Goal: Task Accomplishment & Management: Complete application form

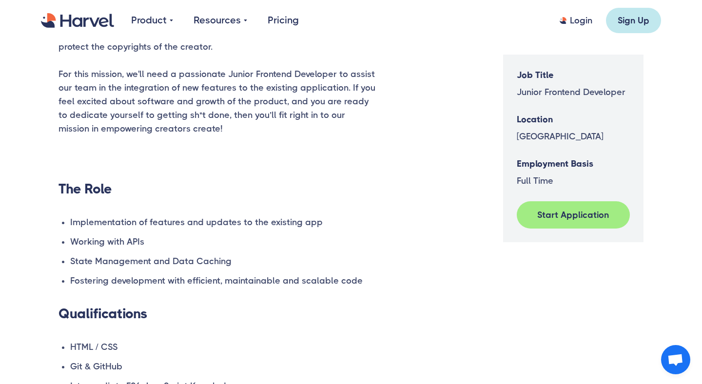
scroll to position [399, 0]
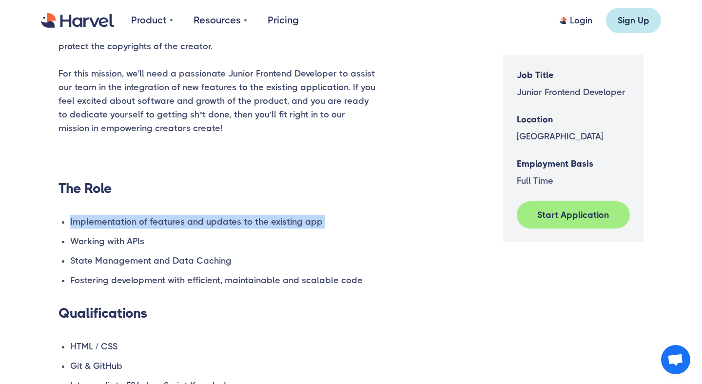
drag, startPoint x: 266, startPoint y: 213, endPoint x: 264, endPoint y: 234, distance: 21.5
click at [264, 234] on div "Our mission is to help next-gen creators around the globe deal with the problem…" at bounding box center [217, 278] width 317 height 669
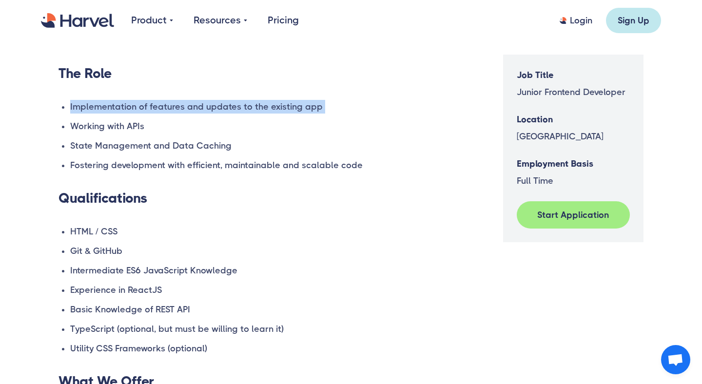
scroll to position [552, 0]
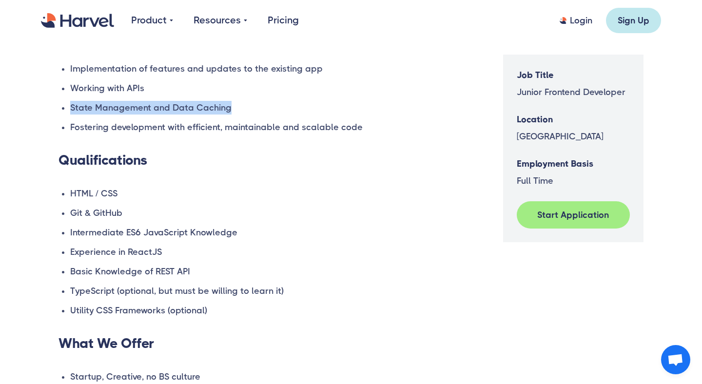
drag, startPoint x: 259, startPoint y: 117, endPoint x: 259, endPoint y: 99, distance: 18.0
click at [259, 96] on ul "Implementation of features and updates to the existing app Working with APIs St…" at bounding box center [217, 98] width 317 height 72
drag, startPoint x: 409, startPoint y: 119, endPoint x: 409, endPoint y: 102, distance: 17.6
click at [409, 102] on div "You should have intermediate knowledge in JS and React, be a quick learner, and…" at bounding box center [351, 88] width 585 height 743
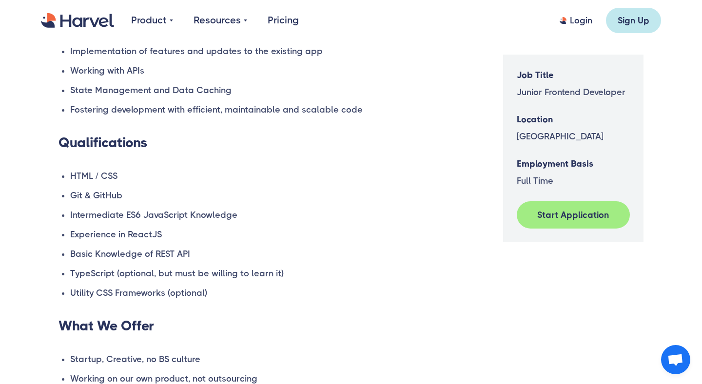
scroll to position [566, 0]
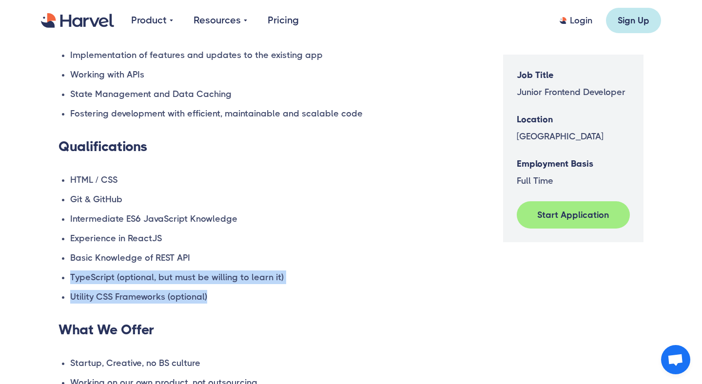
drag, startPoint x: 209, startPoint y: 296, endPoint x: 211, endPoint y: 251, distance: 44.9
click at [211, 252] on ul "HTML / CSS Git & GitHub Intermediate ES6 JavaScript Knowledge Experience in Rea…" at bounding box center [217, 238] width 317 height 131
click at [211, 251] on li "Basic Knowledge of REST API" at bounding box center [222, 258] width 305 height 14
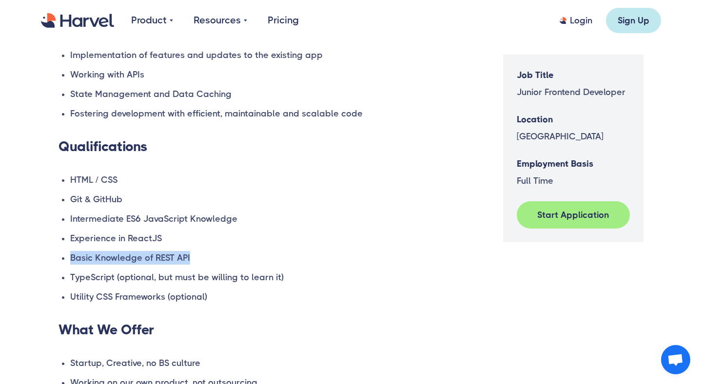
drag, startPoint x: 204, startPoint y: 258, endPoint x: 204, endPoint y: 247, distance: 10.7
click at [204, 247] on ul "HTML / CSS Git & GitHub Intermediate ES6 JavaScript Knowledge Experience in Rea…" at bounding box center [217, 238] width 317 height 131
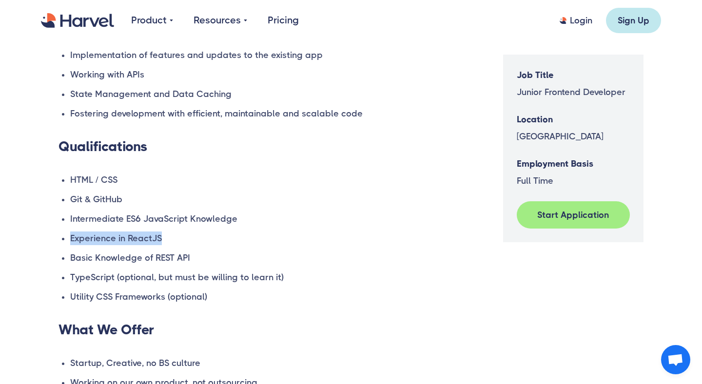
drag, startPoint x: 204, startPoint y: 241, endPoint x: 204, endPoint y: 231, distance: 10.2
click at [204, 232] on li "Experience in ReactJS" at bounding box center [222, 239] width 305 height 14
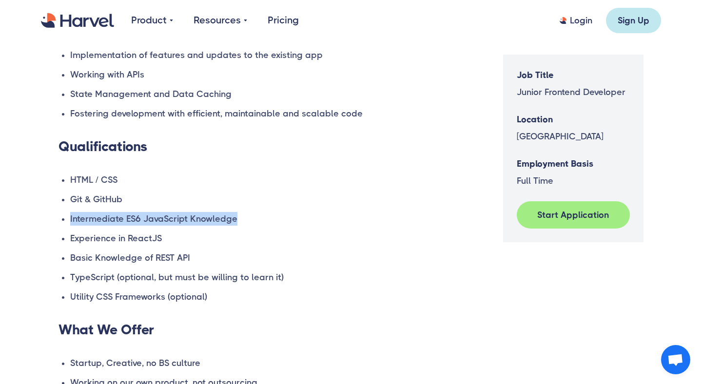
drag, startPoint x: 246, startPoint y: 210, endPoint x: 246, endPoint y: 218, distance: 8.3
click at [247, 217] on ul "HTML / CSS Git & GitHub Intermediate ES6 JavaScript Knowledge Experience in Rea…" at bounding box center [217, 238] width 317 height 131
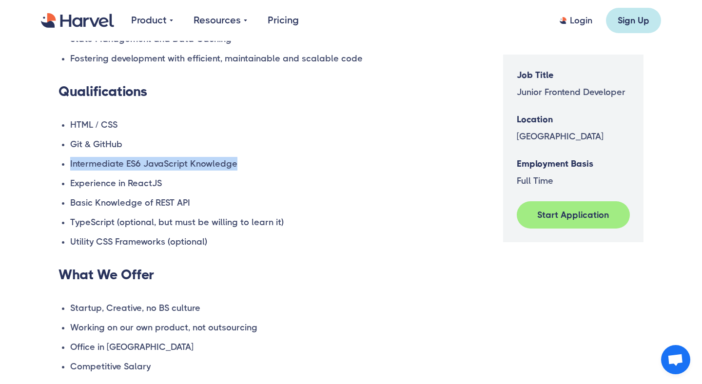
scroll to position [619, 0]
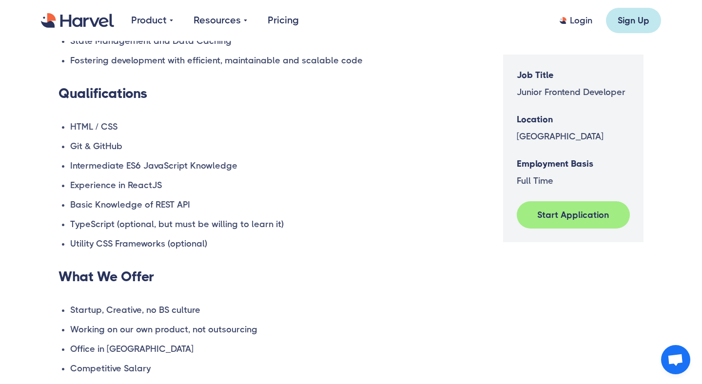
click at [380, 214] on div "You should have intermediate knowledge in JS and React, be a quick learner, and…" at bounding box center [351, 21] width 585 height 743
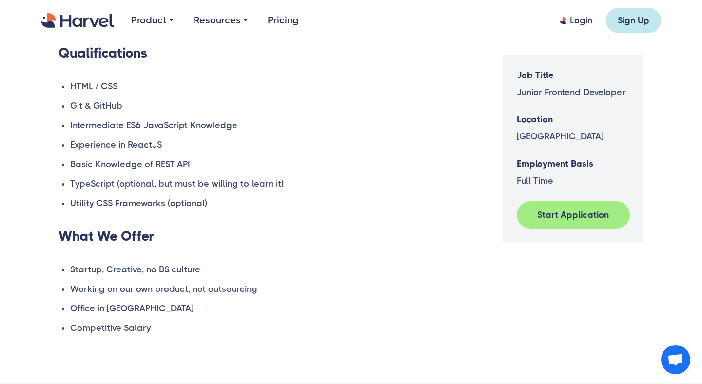
scroll to position [664, 0]
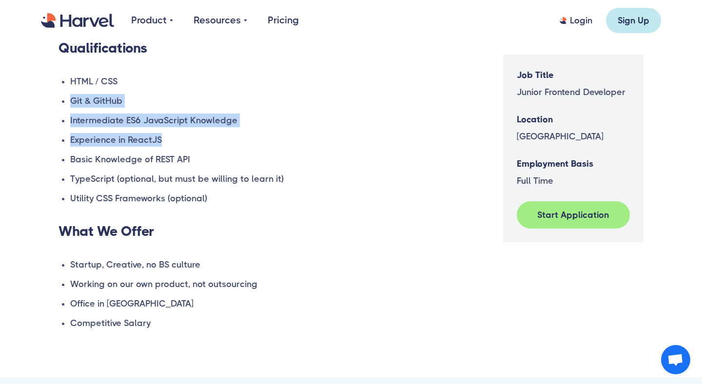
drag, startPoint x: 180, startPoint y: 92, endPoint x: 179, endPoint y: 146, distance: 54.1
click at [179, 146] on ul "HTML / CSS Git & GitHub Intermediate ES6 JavaScript Knowledge Experience in Rea…" at bounding box center [217, 140] width 317 height 131
click at [179, 146] on li "Experience in ReactJS" at bounding box center [222, 140] width 305 height 14
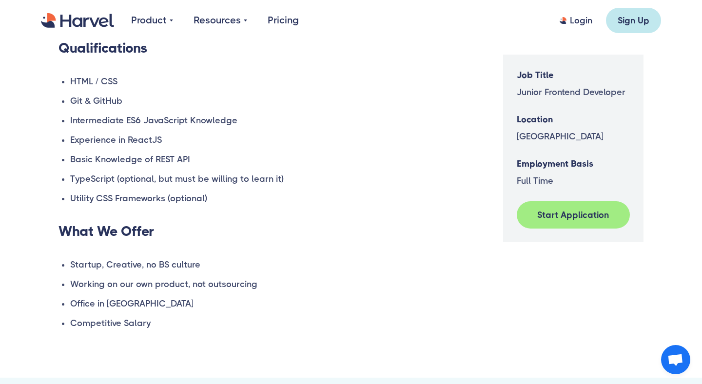
click at [125, 132] on ul "HTML / CSS Git & GitHub Intermediate ES6 JavaScript Knowledge Experience in Rea…" at bounding box center [217, 140] width 317 height 131
click at [125, 134] on li "Experience in ReactJS" at bounding box center [222, 140] width 305 height 14
click at [124, 154] on li "Basic Knowledge of REST API" at bounding box center [222, 160] width 305 height 14
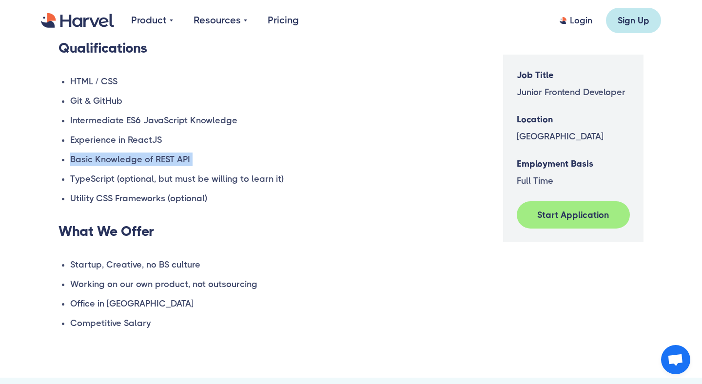
click at [124, 154] on li "Basic Knowledge of REST API" at bounding box center [222, 160] width 305 height 14
click at [141, 187] on ul "HTML / CSS Git & GitHub Intermediate ES6 JavaScript Knowledge Experience in Rea…" at bounding box center [217, 140] width 317 height 131
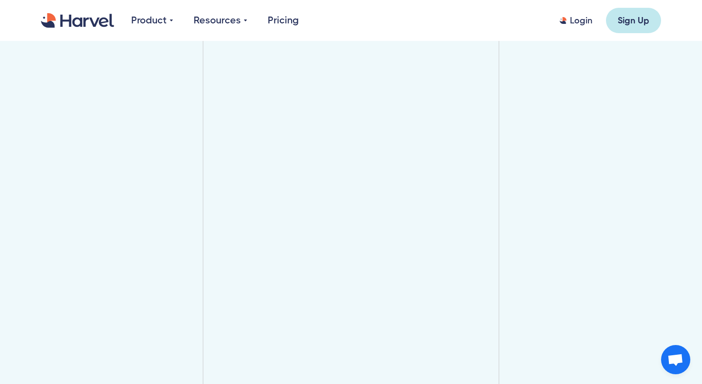
scroll to position [0, 0]
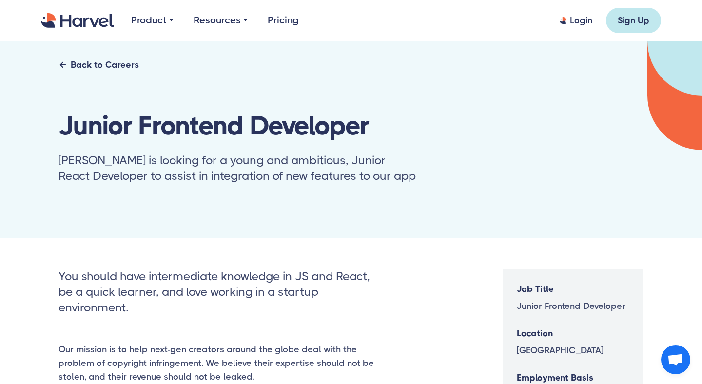
click at [91, 30] on div "Product Overview Case Studies Resources categories Blog Once in a while, we wri…" at bounding box center [351, 20] width 620 height 41
click at [91, 19] on img "home" at bounding box center [77, 20] width 73 height 15
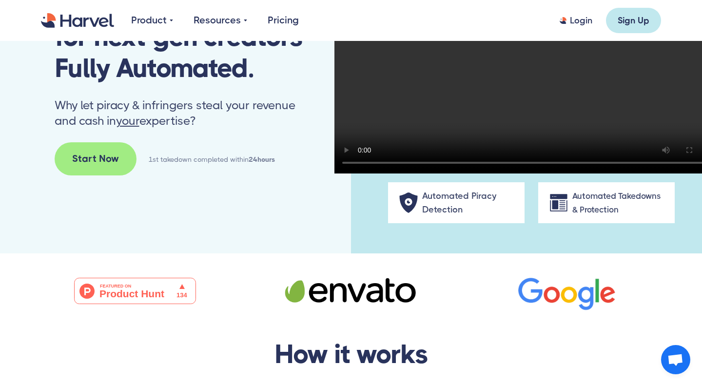
click at [171, 162] on div "1st takedown completed within 24hours" at bounding box center [212, 160] width 126 height 14
click at [171, 144] on div "Copyright Protection for next-gen creators Fully Automated. Why let piracy & in…" at bounding box center [176, 82] width 242 height 185
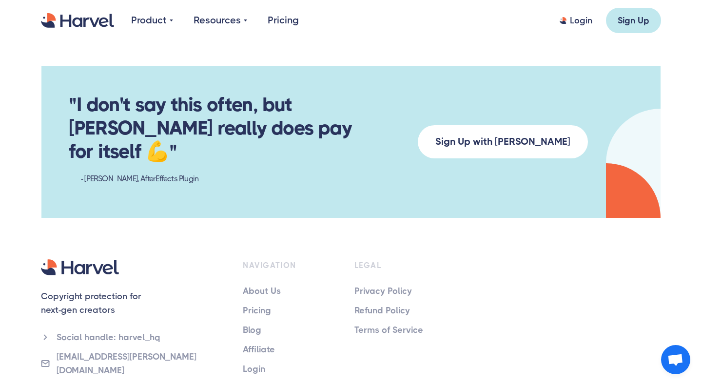
scroll to position [1795, 0]
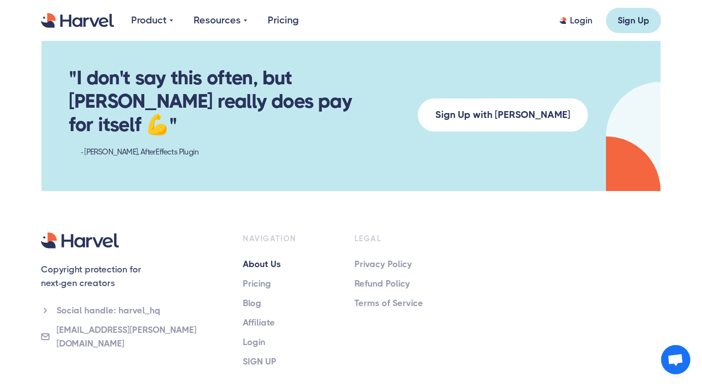
click at [261, 257] on link "About Us" at bounding box center [285, 264] width 84 height 14
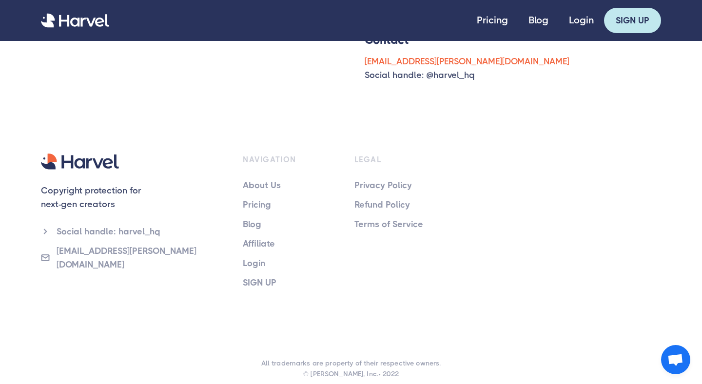
scroll to position [168, 0]
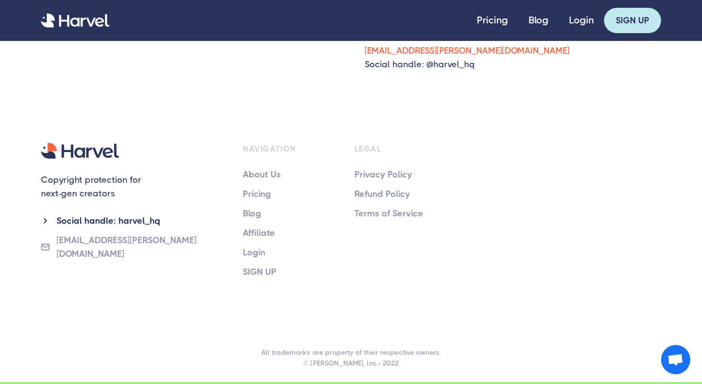
click at [131, 220] on div "Social handle: harvel_hq" at bounding box center [109, 221] width 104 height 14
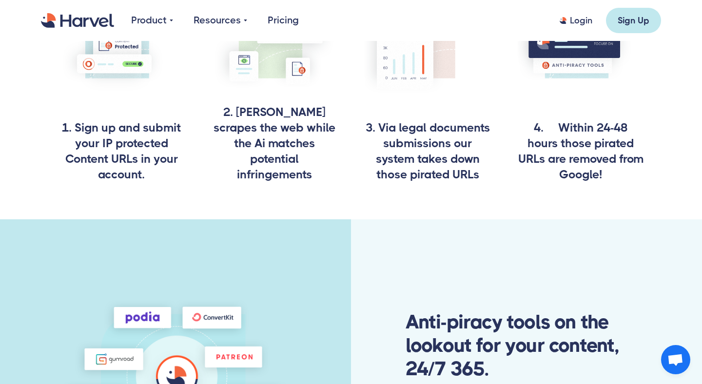
scroll to position [514, 0]
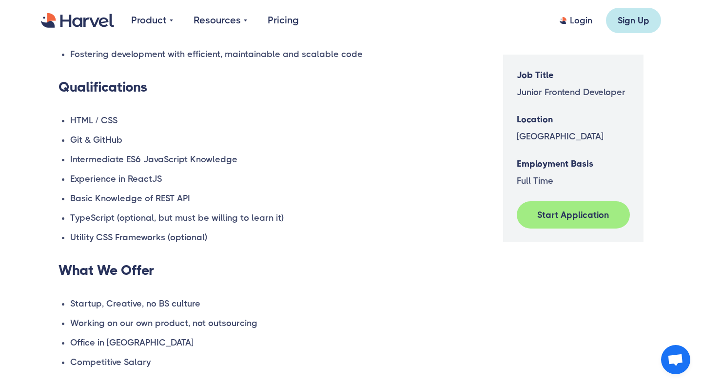
scroll to position [629, 0]
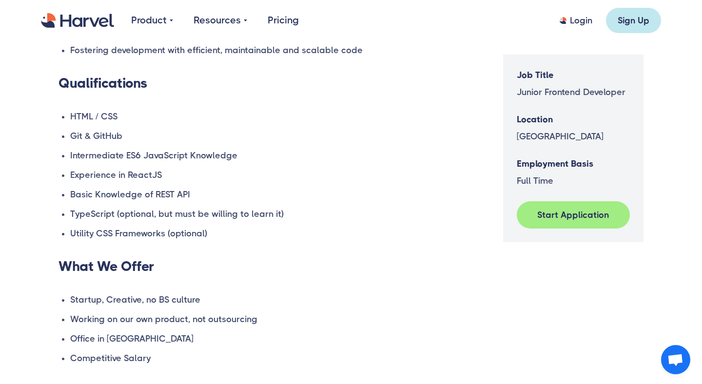
click at [626, 200] on div "Job Title Junior Frontend Developer Location [GEOGRAPHIC_DATA] Employment Basis…" at bounding box center [573, 149] width 140 height 188
click at [609, 206] on link "Start Application" at bounding box center [573, 214] width 113 height 27
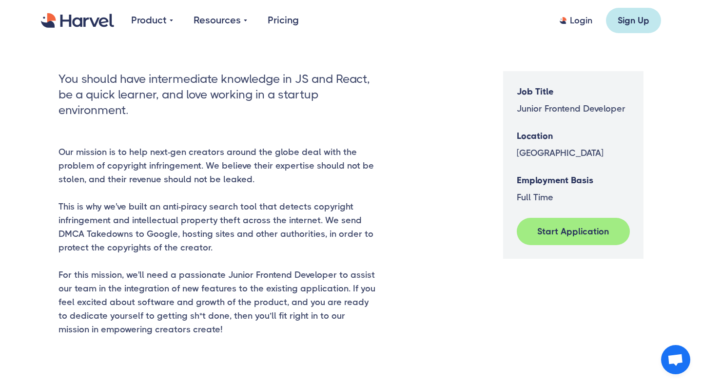
scroll to position [152, 0]
